Goal: Information Seeking & Learning: Learn about a topic

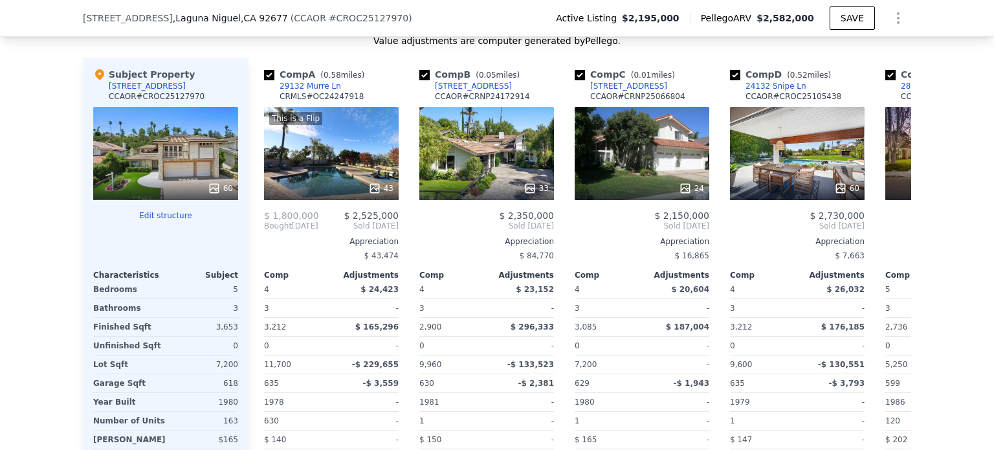
scroll to position [1294, 0]
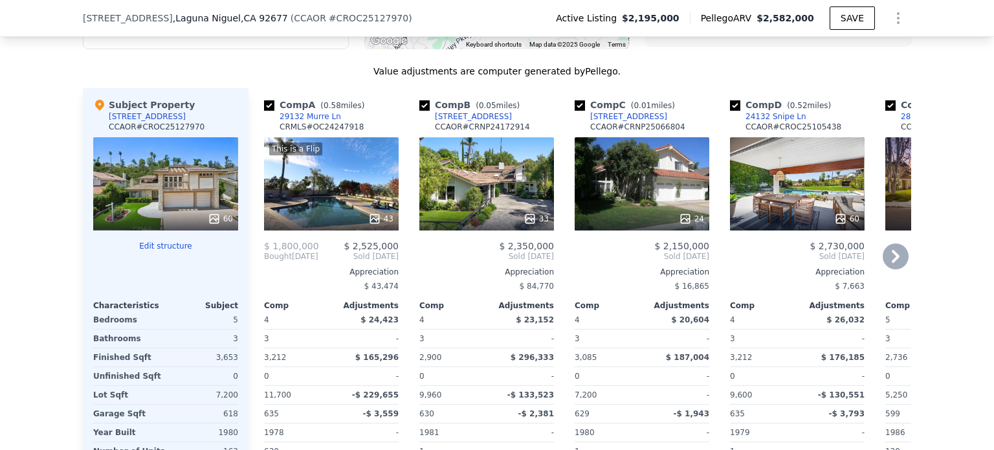
click at [313, 184] on div "This is a Flip 43" at bounding box center [331, 183] width 135 height 93
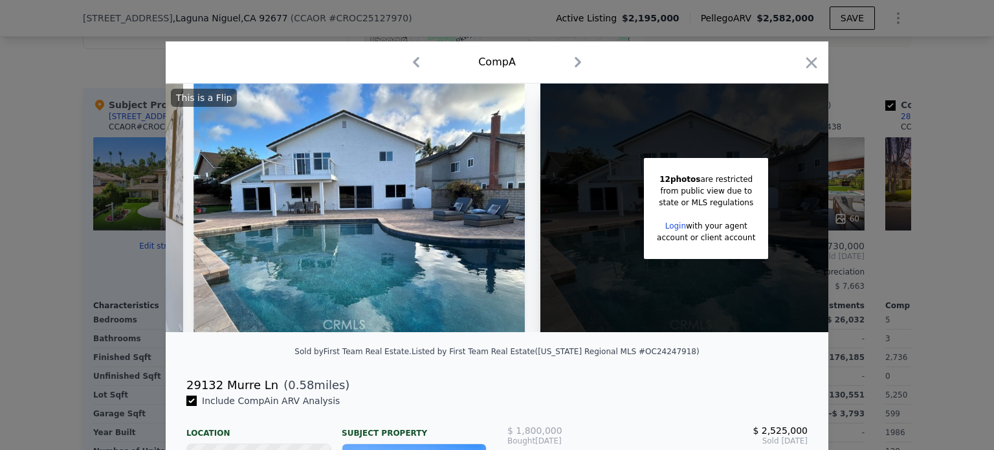
scroll to position [0, 11197]
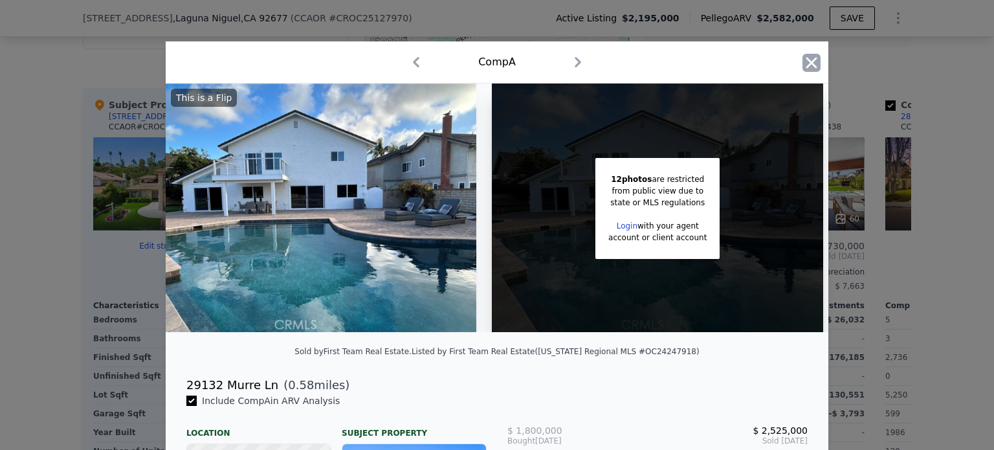
click at [812, 65] on icon "button" at bounding box center [812, 63] width 18 height 18
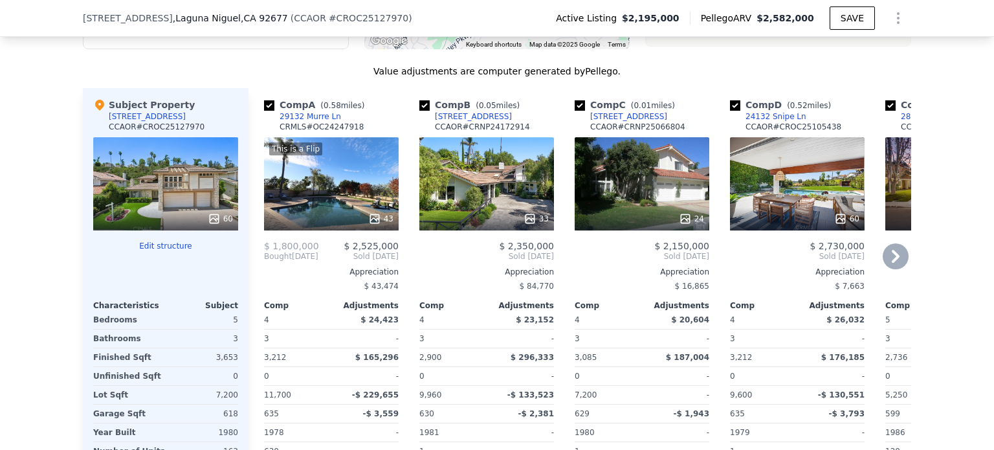
click at [784, 205] on div "60" at bounding box center [797, 183] width 135 height 93
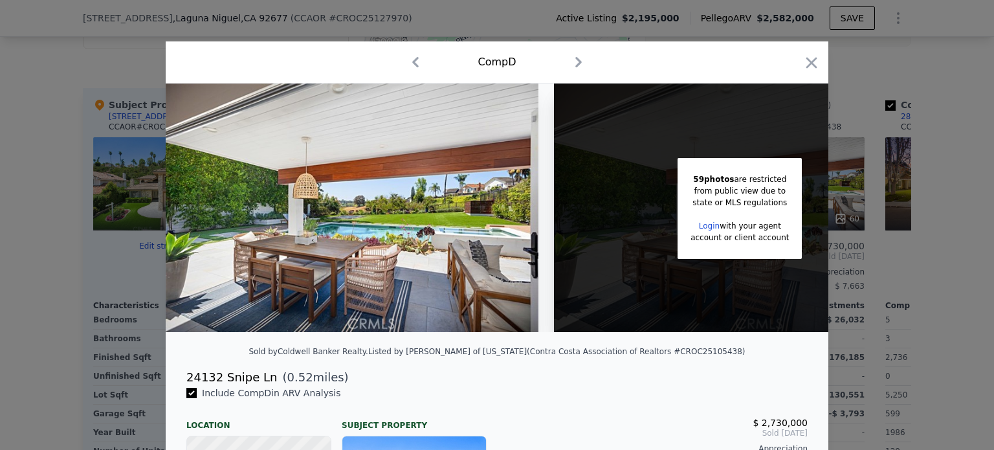
scroll to position [65, 0]
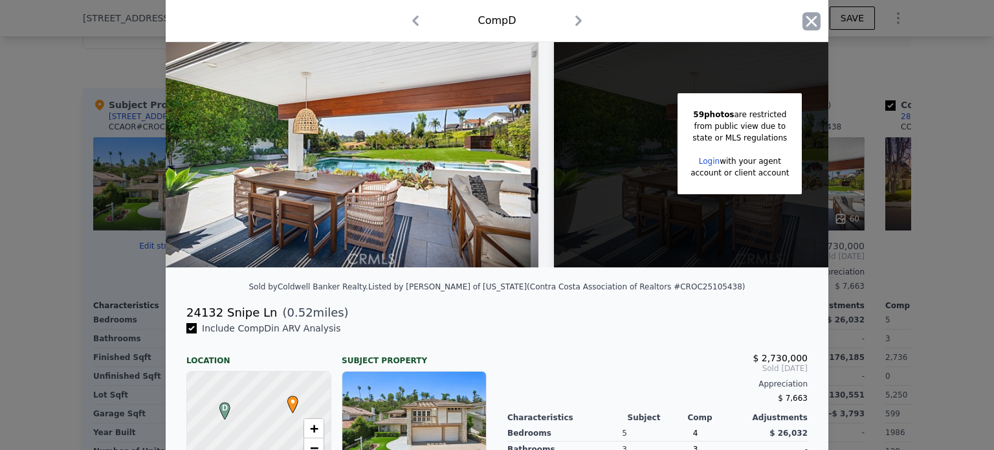
click at [805, 26] on icon "button" at bounding box center [812, 21] width 18 height 18
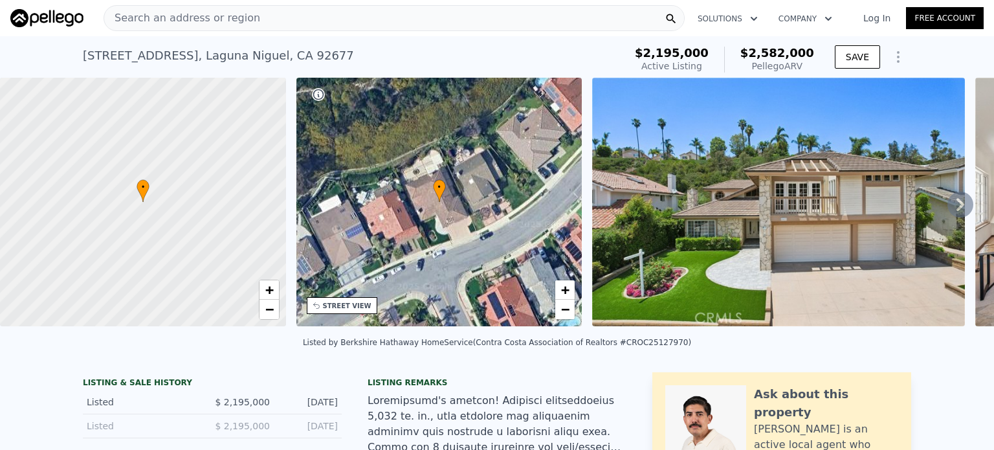
click at [318, 17] on div "Search an address or region" at bounding box center [394, 18] width 581 height 26
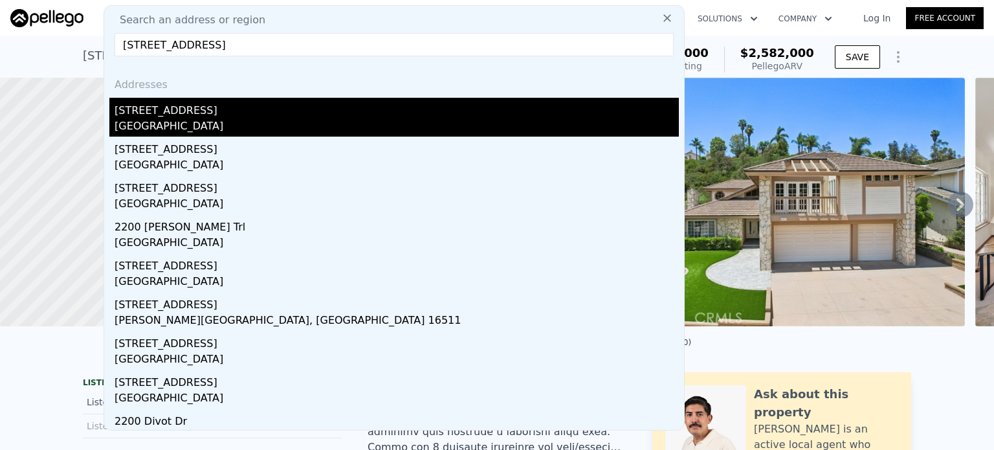
type input "[STREET_ADDRESS]"
click at [202, 121] on div "[GEOGRAPHIC_DATA]" at bounding box center [397, 127] width 564 height 18
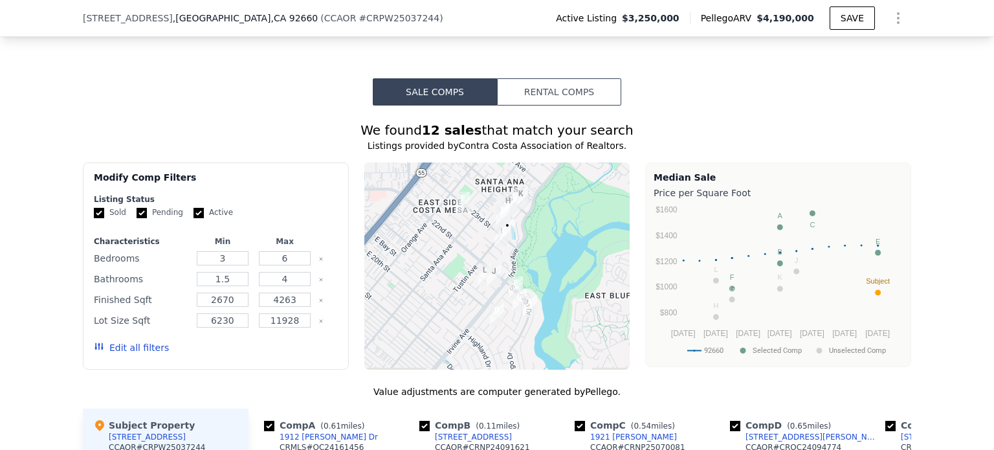
scroll to position [1030, 0]
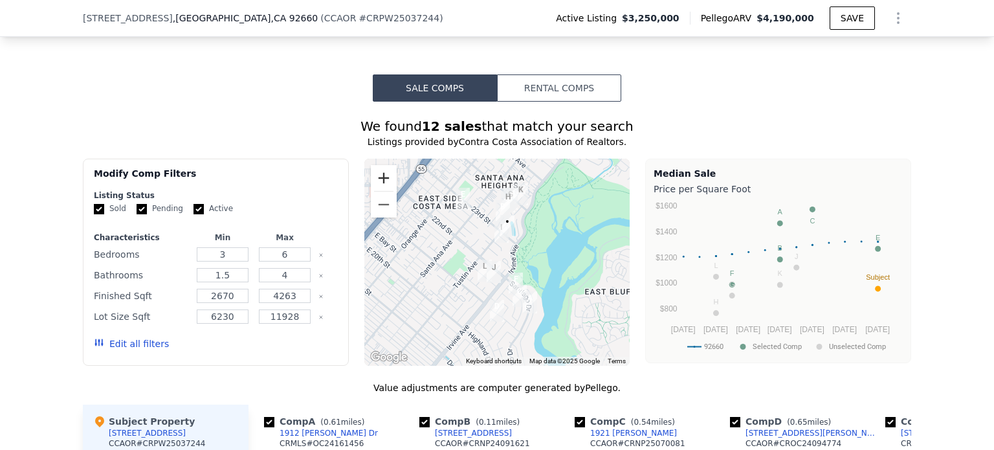
click at [381, 186] on button "Zoom in" at bounding box center [384, 178] width 26 height 26
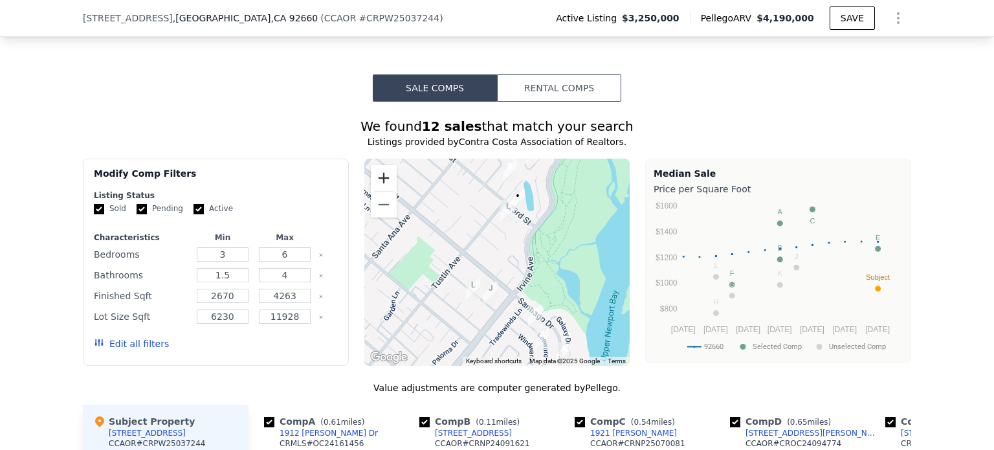
click at [381, 186] on button "Zoom in" at bounding box center [384, 178] width 26 height 26
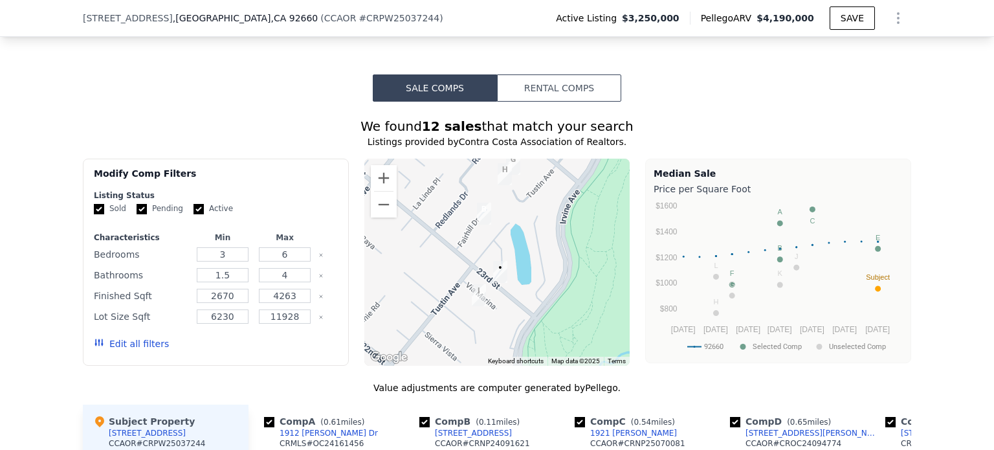
drag, startPoint x: 586, startPoint y: 225, endPoint x: 537, endPoint y: 359, distance: 142.9
click at [537, 359] on div at bounding box center [497, 262] width 266 height 207
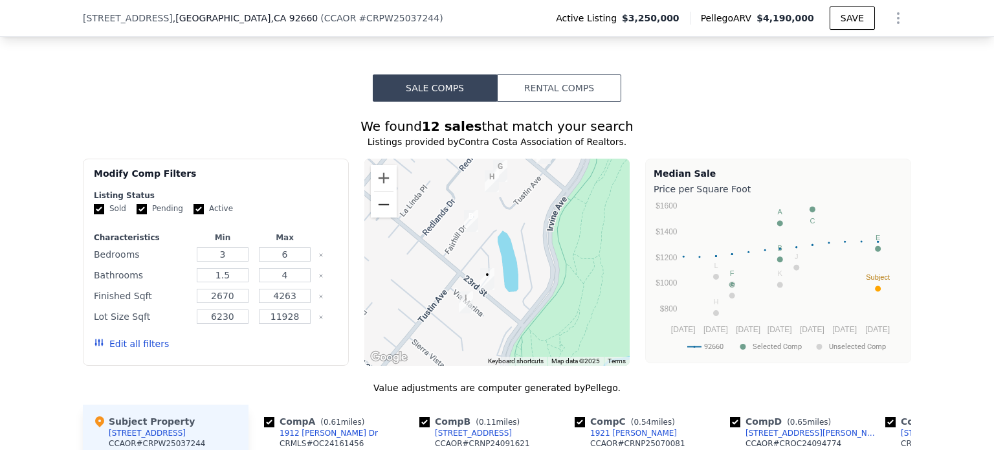
click at [379, 217] on button "Zoom out" at bounding box center [384, 205] width 26 height 26
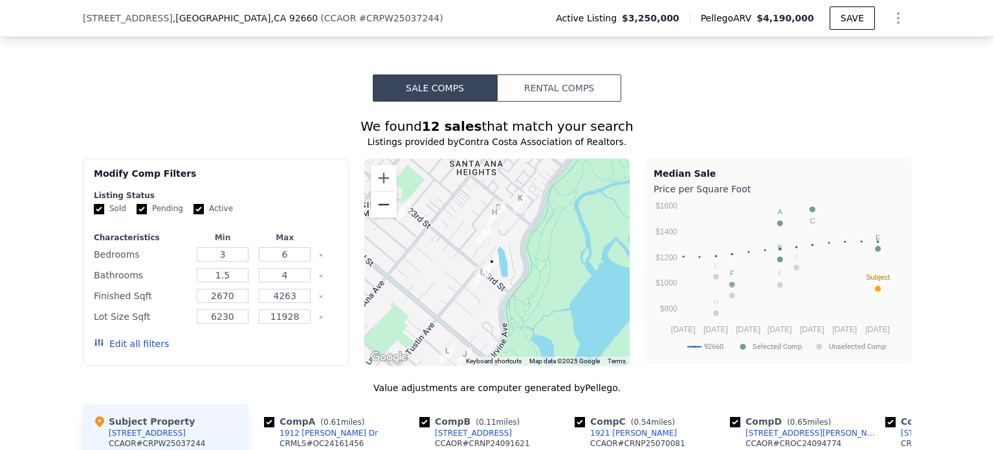
click at [379, 217] on button "Zoom out" at bounding box center [384, 205] width 26 height 26
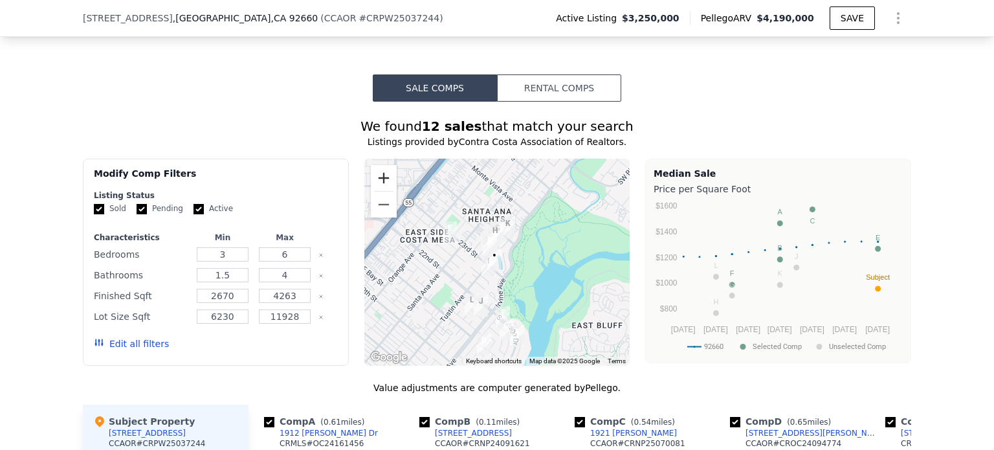
click at [381, 188] on button "Zoom in" at bounding box center [384, 178] width 26 height 26
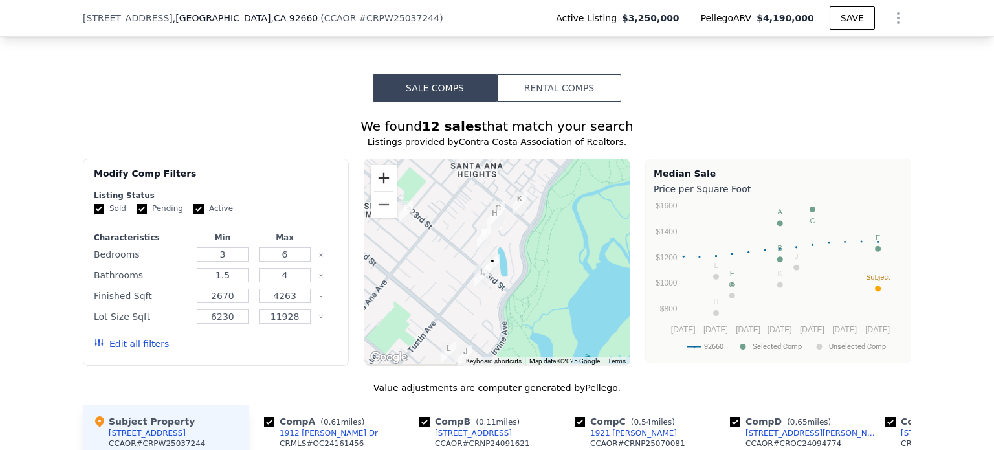
click at [381, 188] on button "Zoom in" at bounding box center [384, 178] width 26 height 26
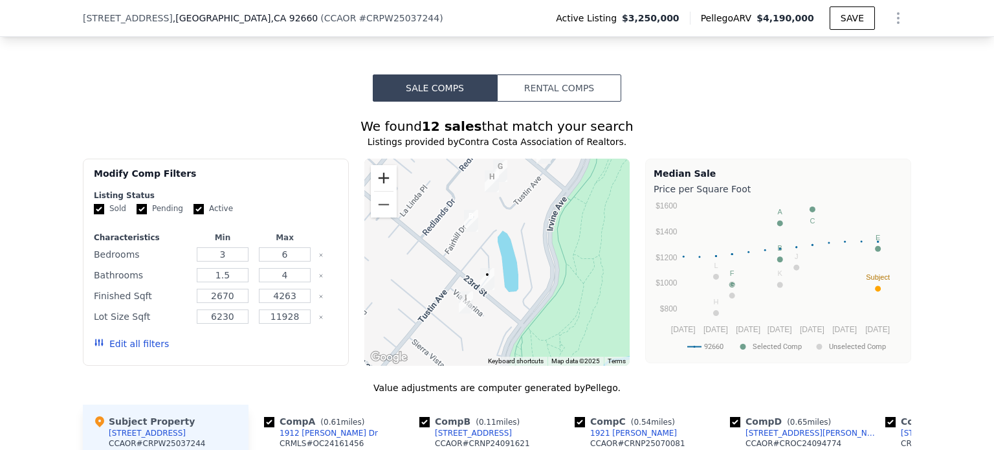
click at [381, 188] on button "Zoom in" at bounding box center [384, 178] width 26 height 26
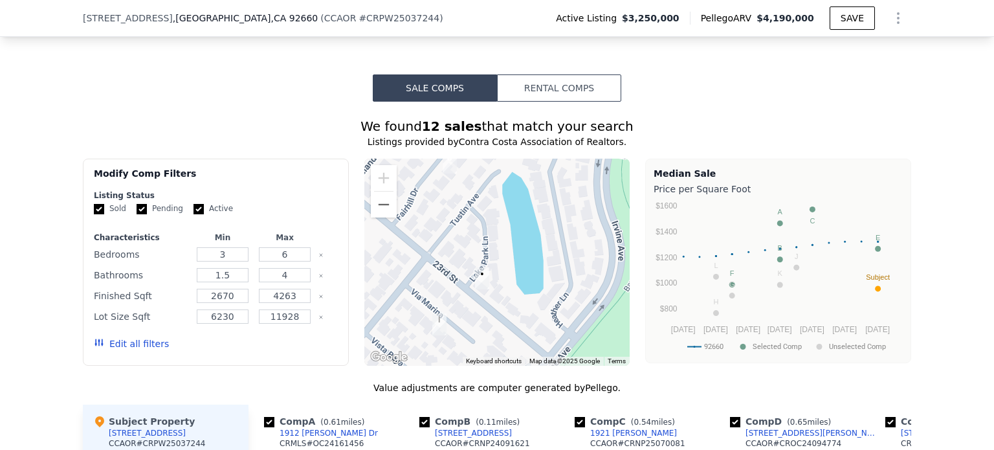
drag, startPoint x: 518, startPoint y: 327, endPoint x: 523, endPoint y: 294, distance: 33.3
click at [523, 294] on div at bounding box center [497, 262] width 266 height 207
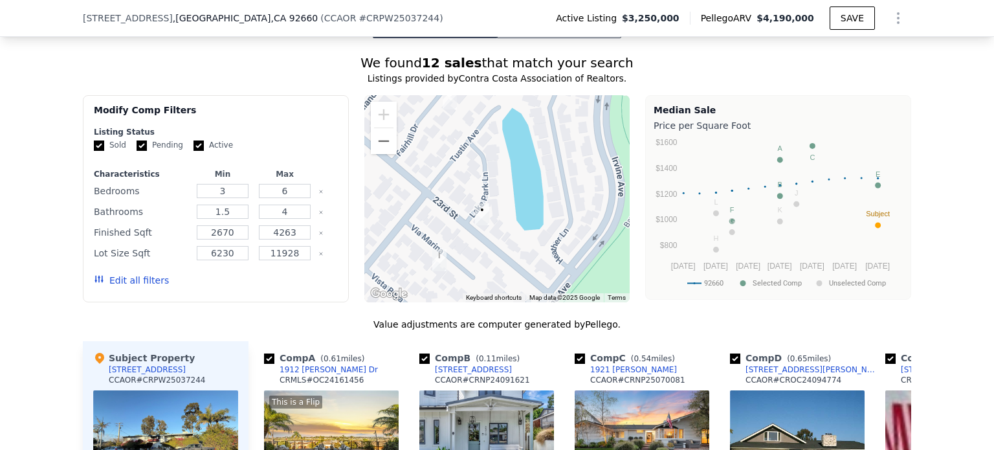
scroll to position [1072, 0]
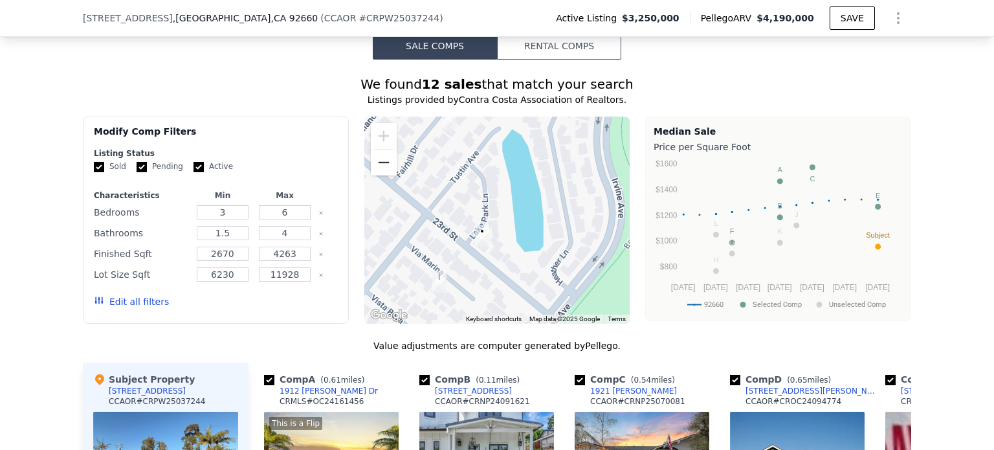
click at [377, 175] on button "Zoom out" at bounding box center [384, 163] width 26 height 26
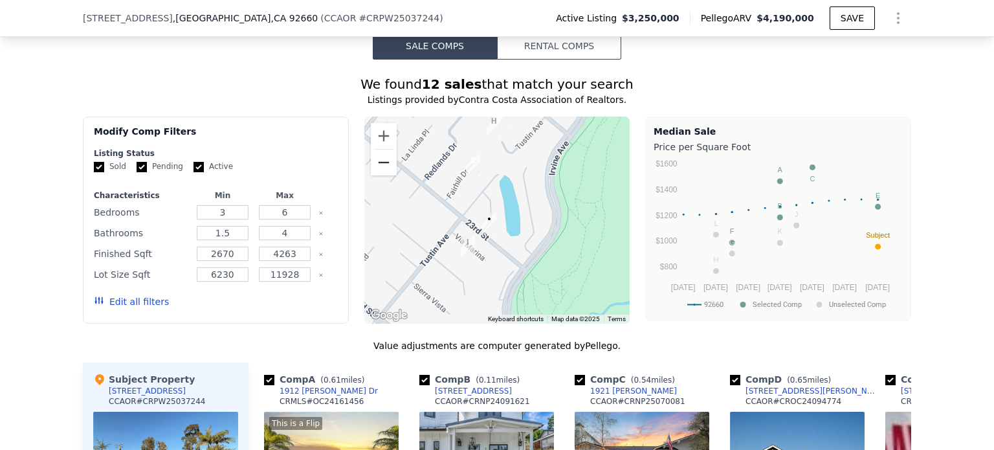
click at [377, 175] on button "Zoom out" at bounding box center [384, 163] width 26 height 26
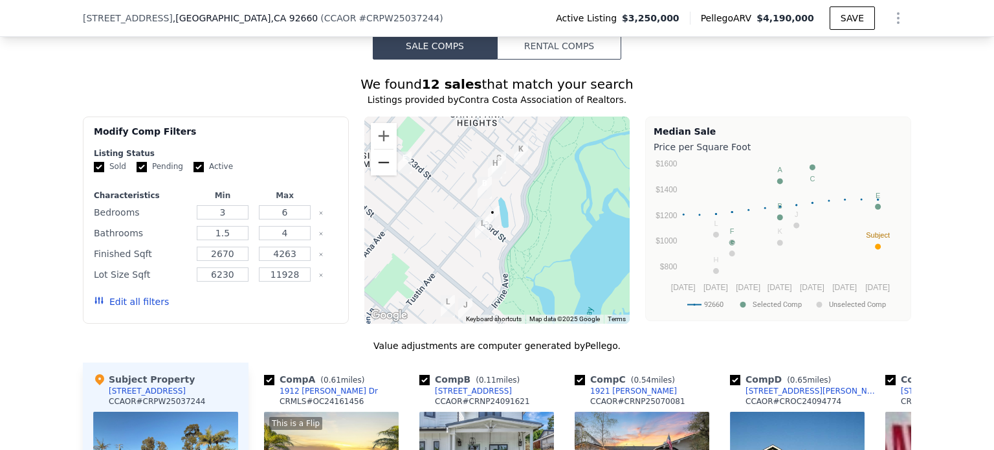
click at [377, 175] on button "Zoom out" at bounding box center [384, 163] width 26 height 26
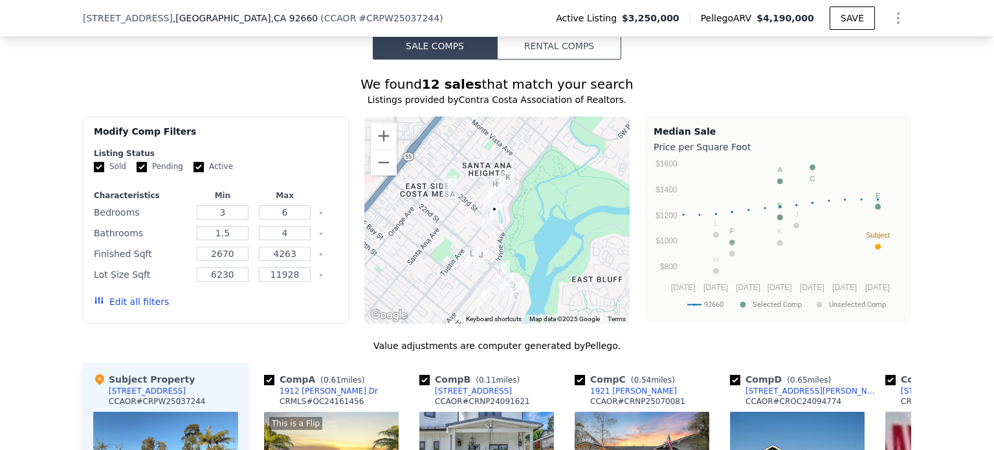
click at [504, 232] on div at bounding box center [497, 220] width 266 height 207
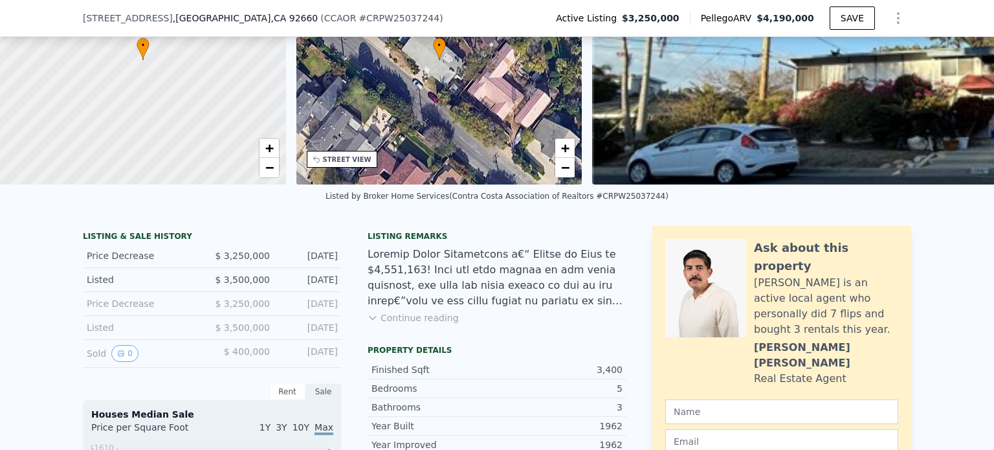
scroll to position [318, 0]
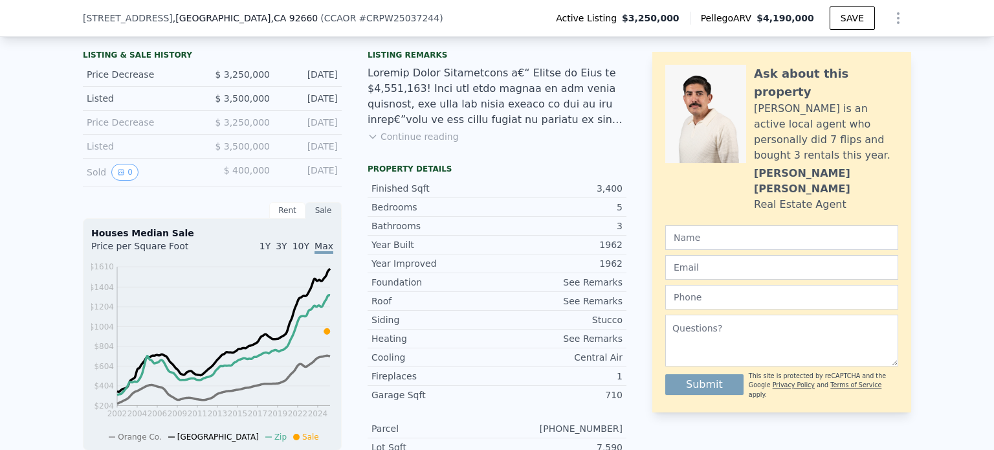
click at [410, 143] on button "Continue reading" at bounding box center [413, 136] width 91 height 13
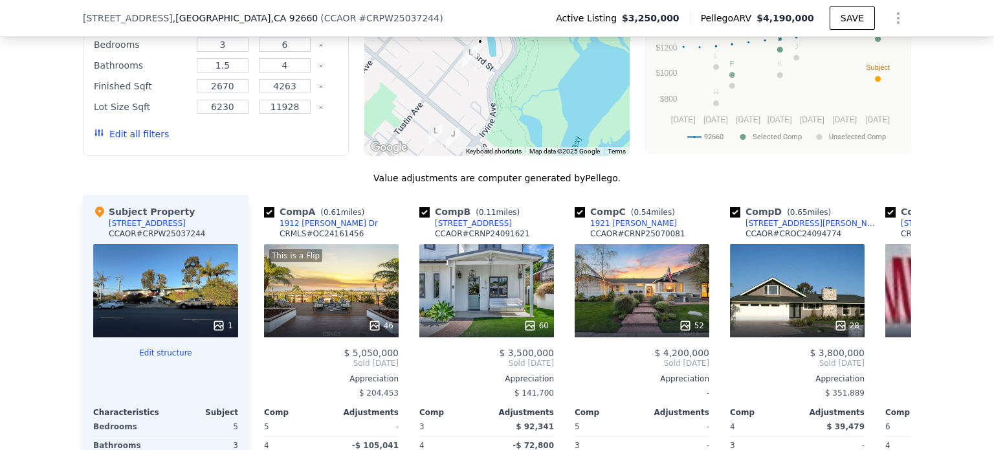
scroll to position [1548, 0]
click at [885, 350] on icon at bounding box center [896, 363] width 26 height 26
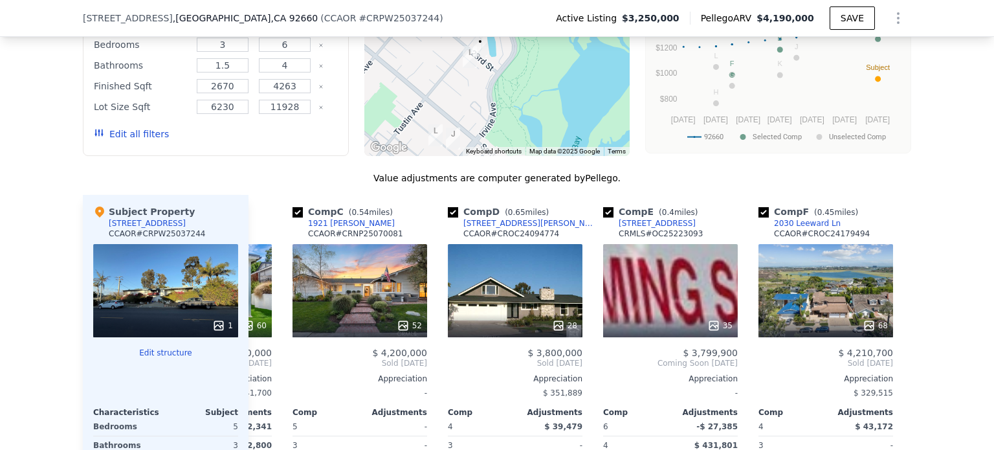
scroll to position [0, 311]
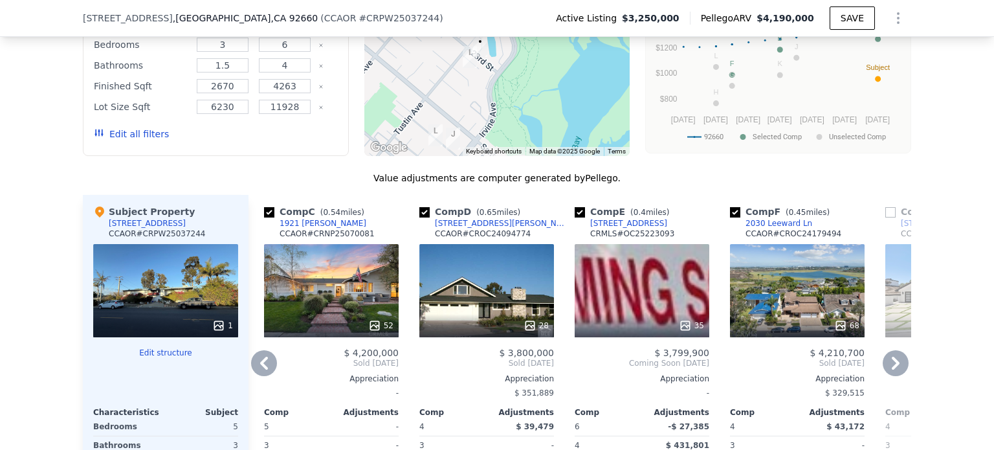
click at [885, 350] on icon at bounding box center [896, 363] width 26 height 26
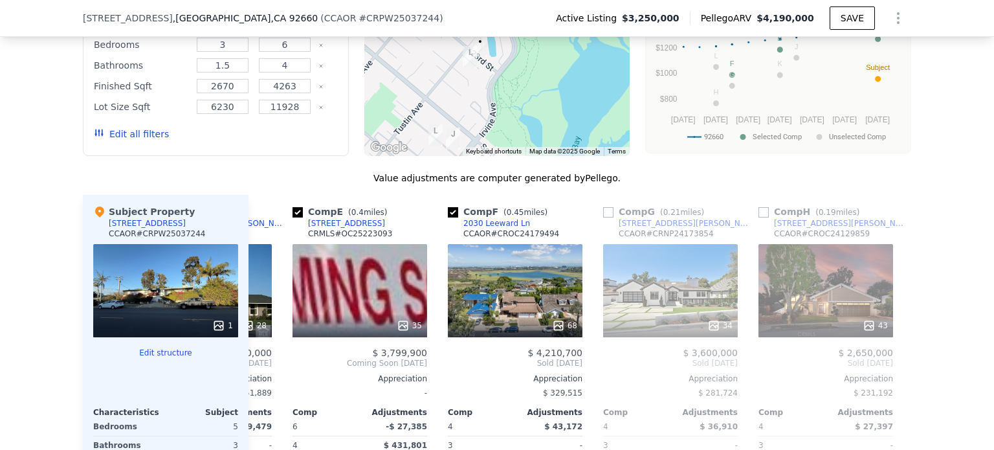
scroll to position [0, 621]
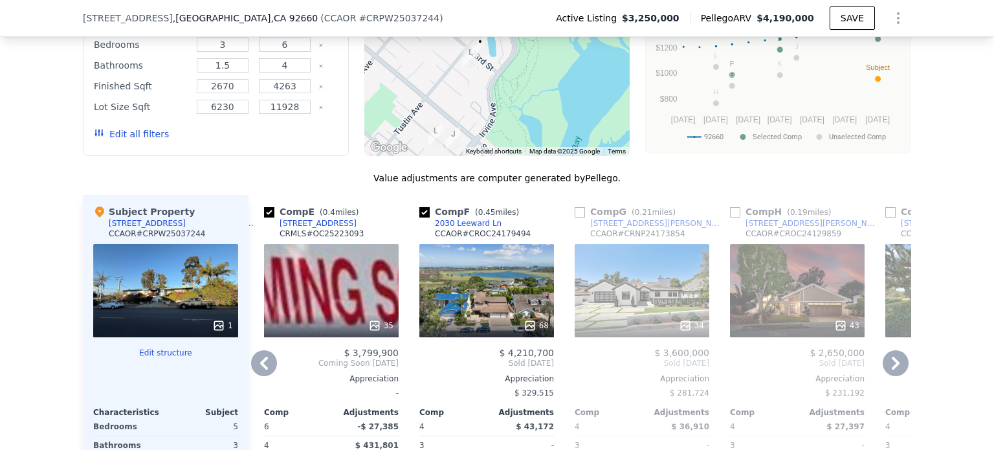
click at [885, 350] on icon at bounding box center [896, 363] width 26 height 26
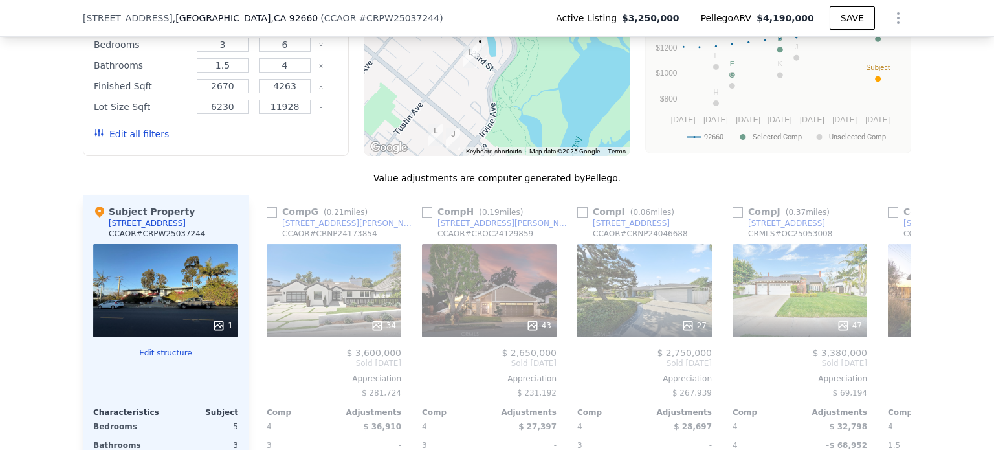
scroll to position [0, 932]
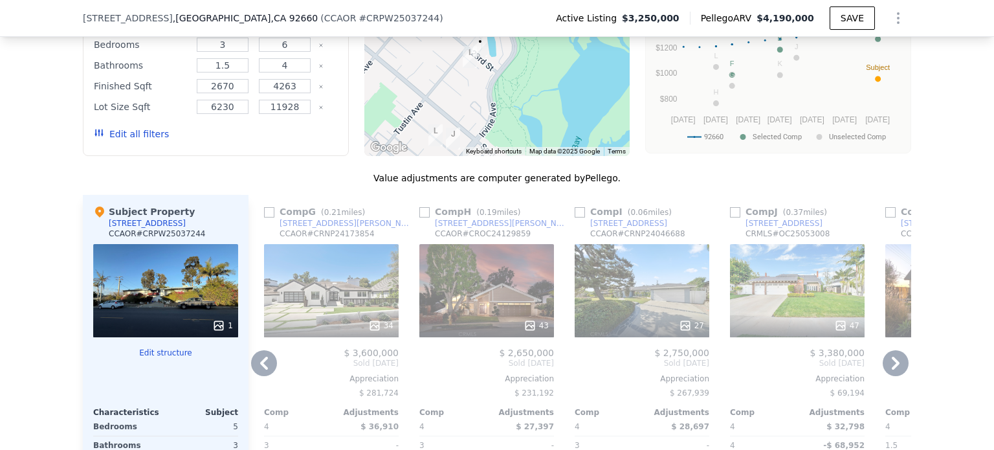
click at [480, 244] on div "43" at bounding box center [486, 290] width 135 height 93
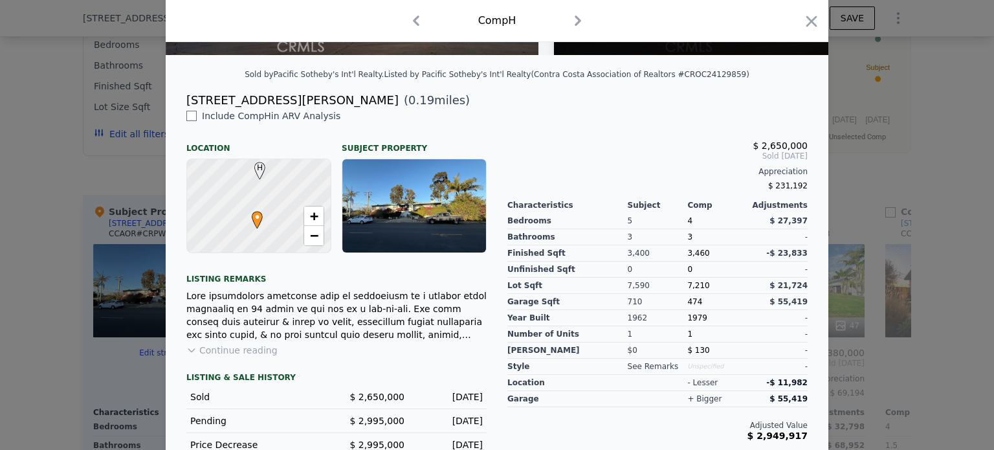
scroll to position [347, 0]
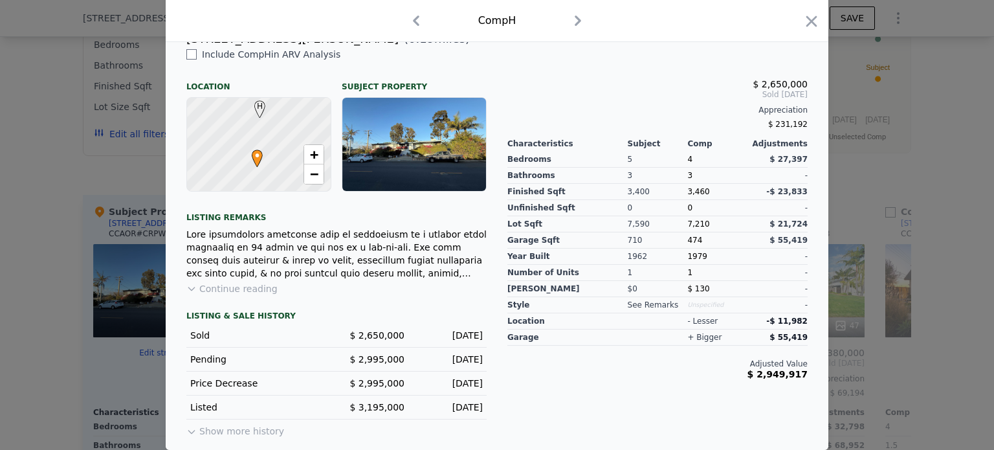
click at [252, 290] on button "Continue reading" at bounding box center [231, 288] width 91 height 13
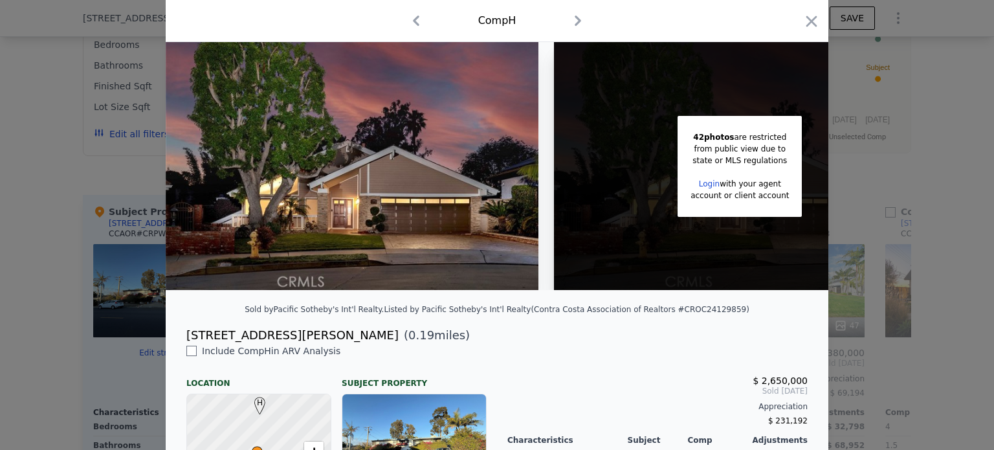
scroll to position [0, 0]
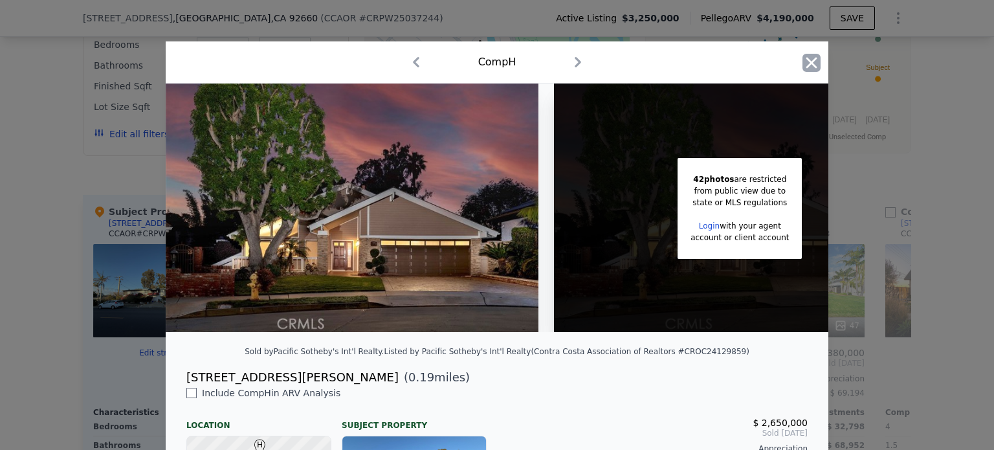
click at [808, 64] on icon "button" at bounding box center [811, 62] width 11 height 11
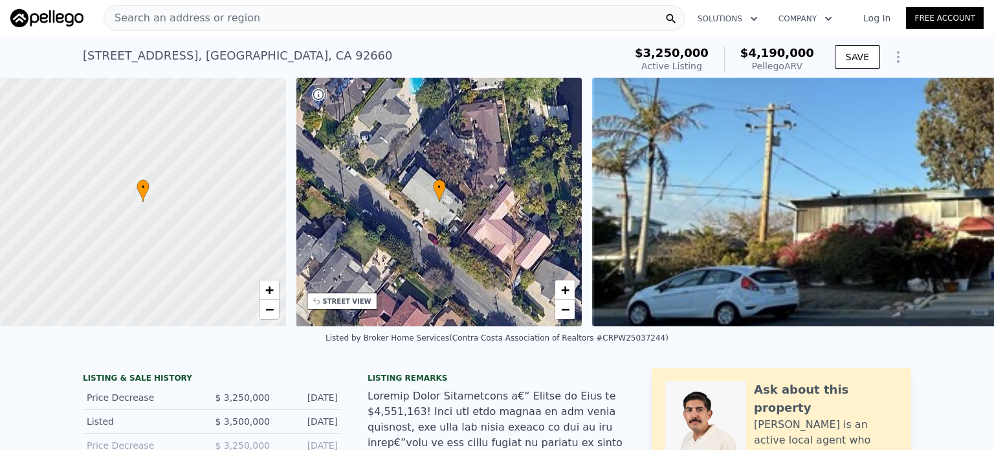
click at [175, 20] on span "Search an address or region" at bounding box center [182, 18] width 156 height 16
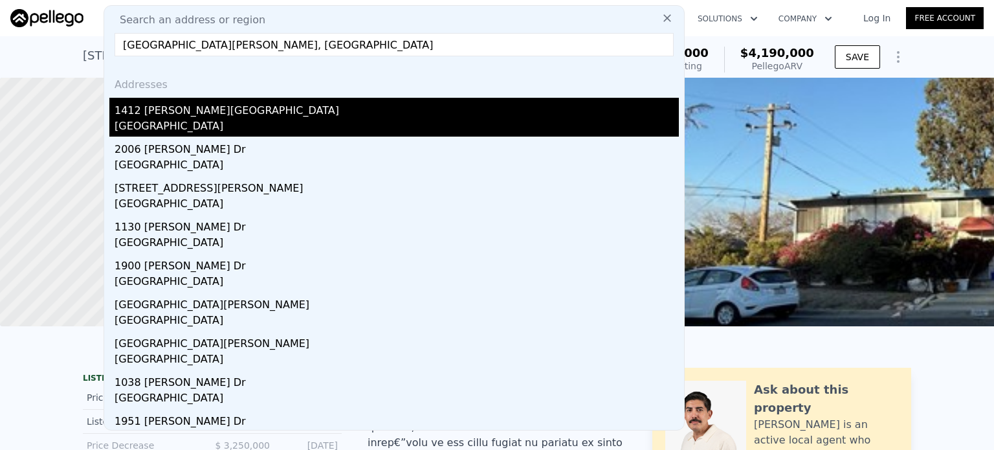
type input "[GEOGRAPHIC_DATA][PERSON_NAME], [GEOGRAPHIC_DATA]"
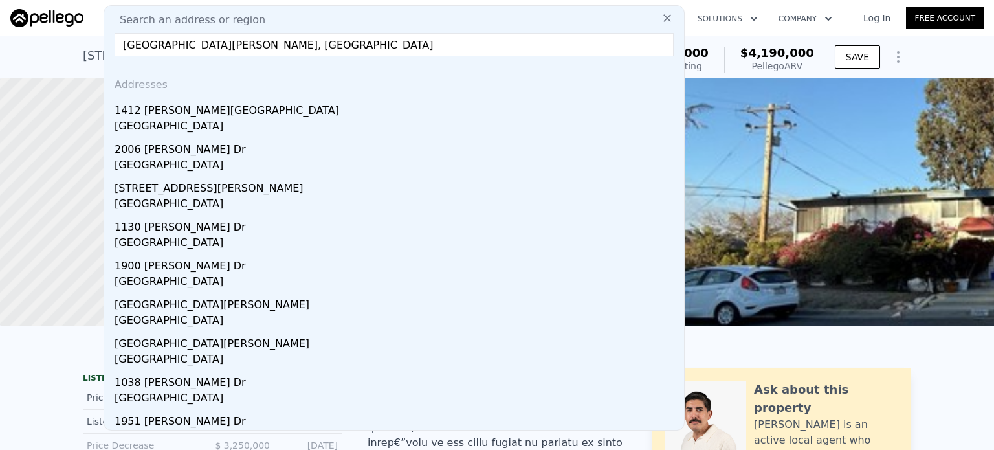
click at [184, 121] on div "[GEOGRAPHIC_DATA]" at bounding box center [397, 127] width 564 height 18
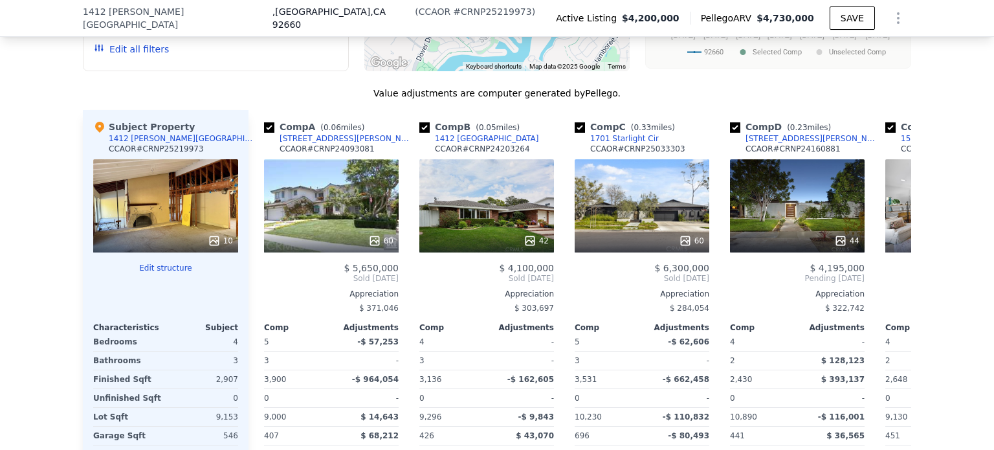
scroll to position [1354, 0]
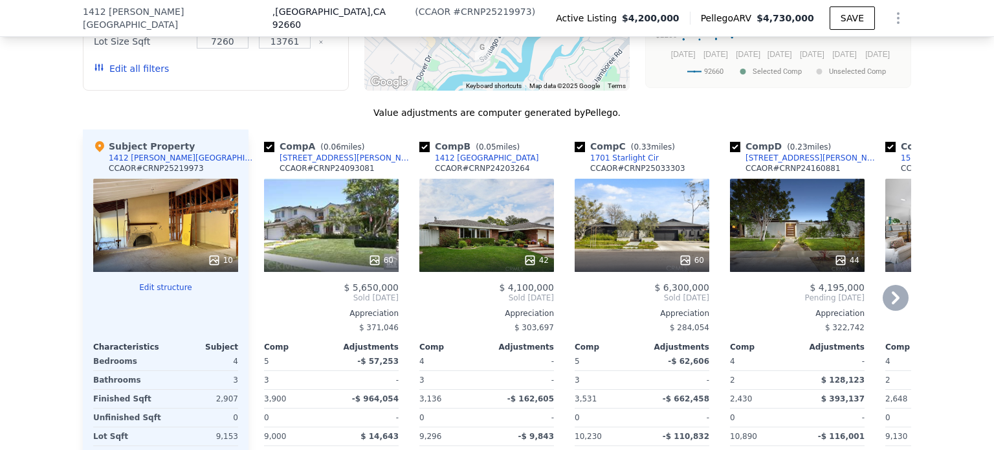
click at [498, 191] on div "42" at bounding box center [486, 225] width 135 height 93
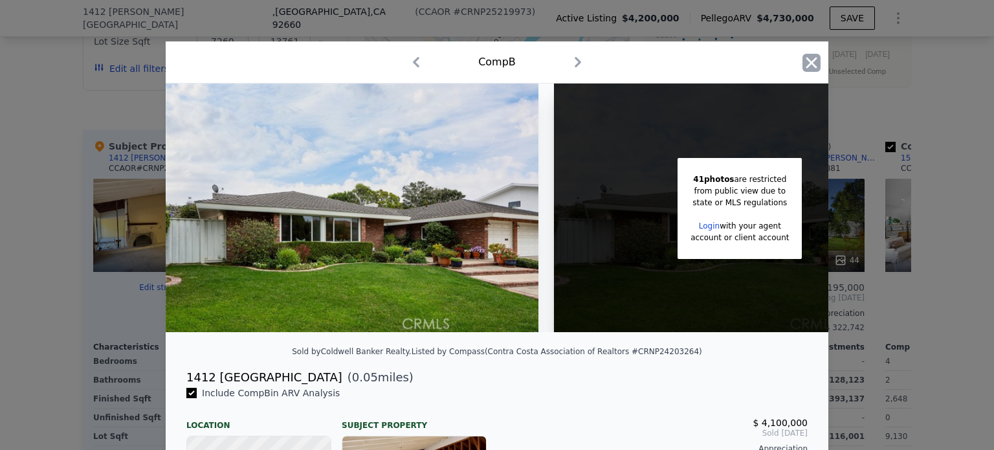
click at [803, 64] on icon "button" at bounding box center [812, 63] width 18 height 18
